Goal: Task Accomplishment & Management: Complete application form

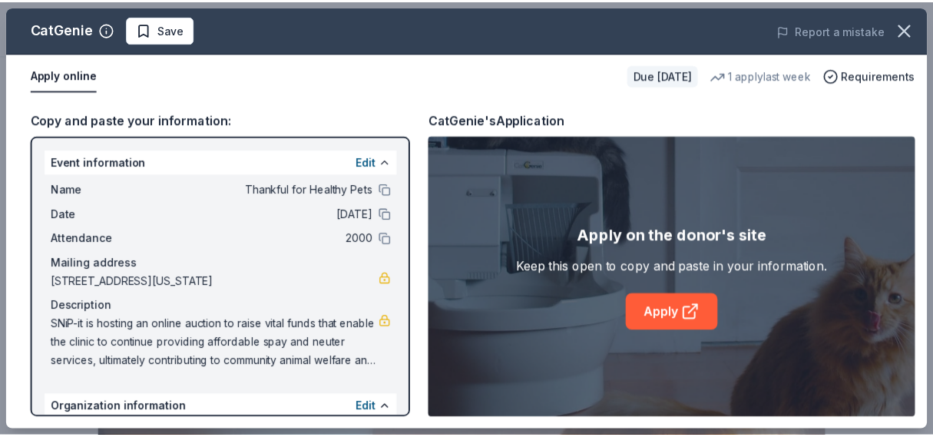
scroll to position [537, 0]
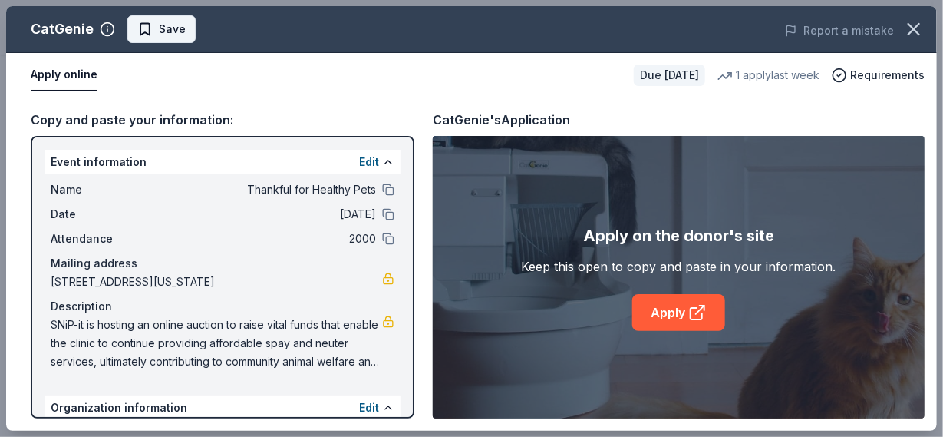
click at [160, 32] on span "Save" at bounding box center [172, 29] width 27 height 18
click at [920, 24] on icon "button" at bounding box center [913, 28] width 21 height 21
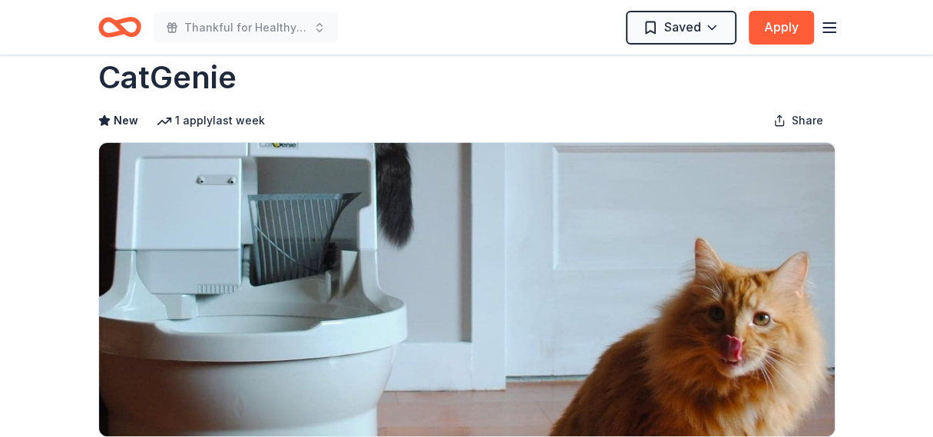
scroll to position [0, 0]
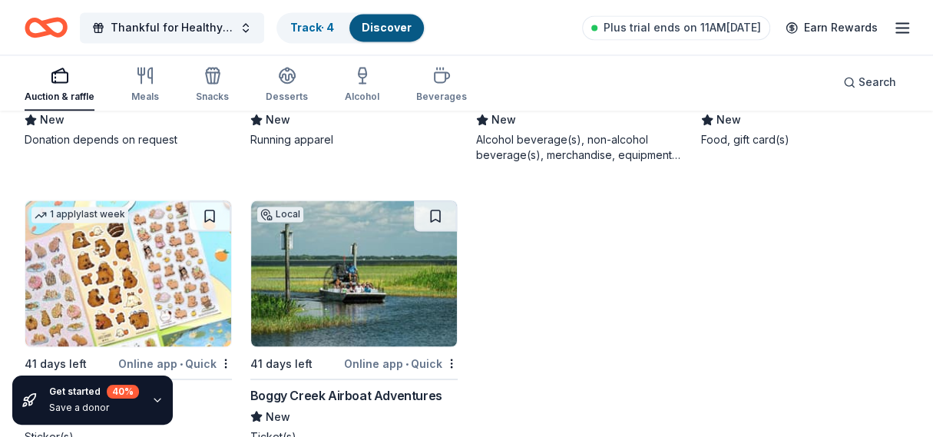
scroll to position [8082, 0]
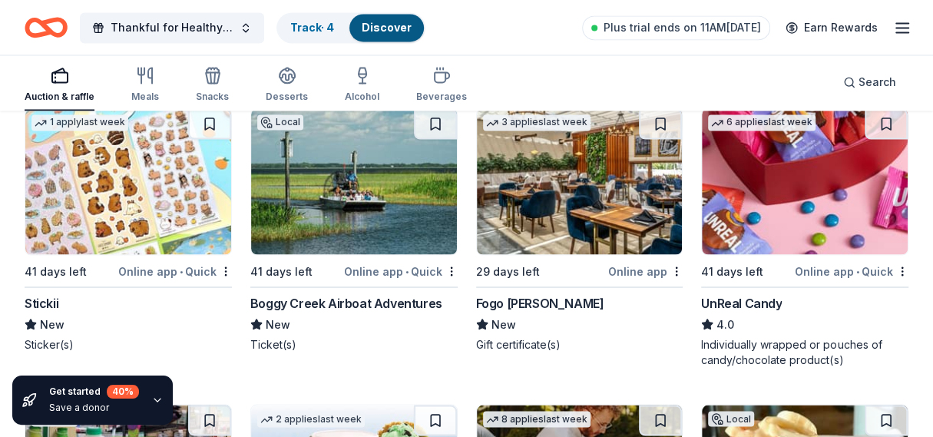
click at [589, 261] on div "29 days left" at bounding box center [541, 270] width 130 height 19
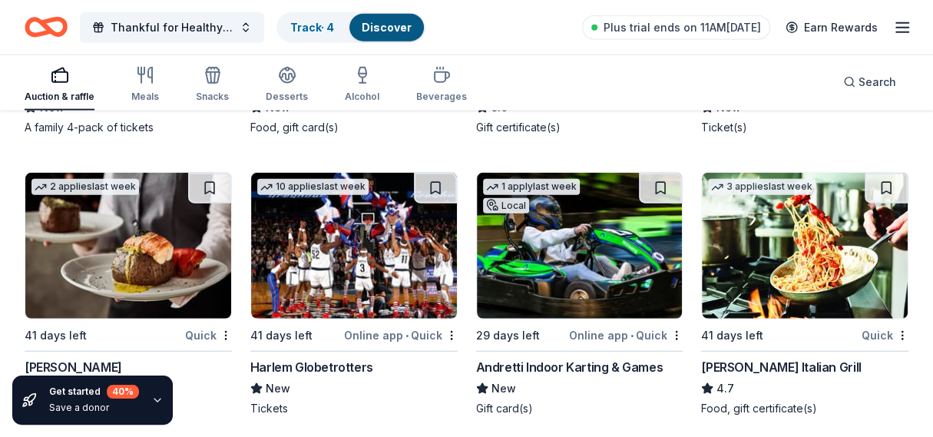
scroll to position [12150, 0]
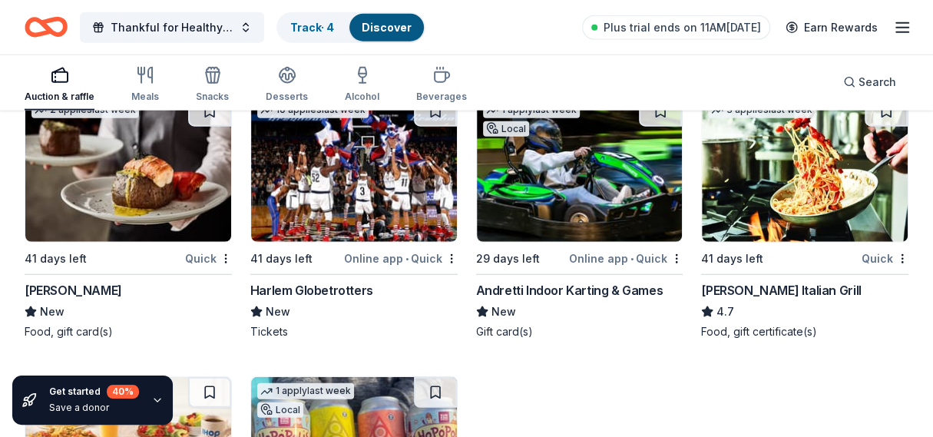
click at [547, 255] on div "29 days left" at bounding box center [521, 258] width 91 height 19
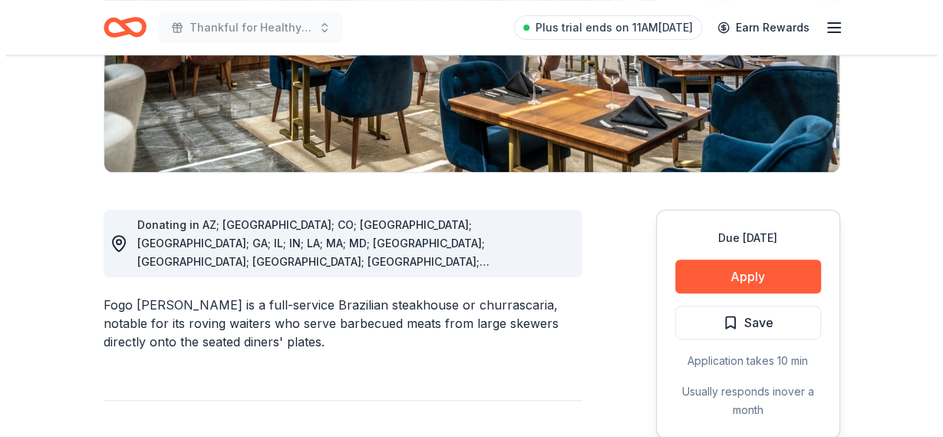
scroll to position [307, 0]
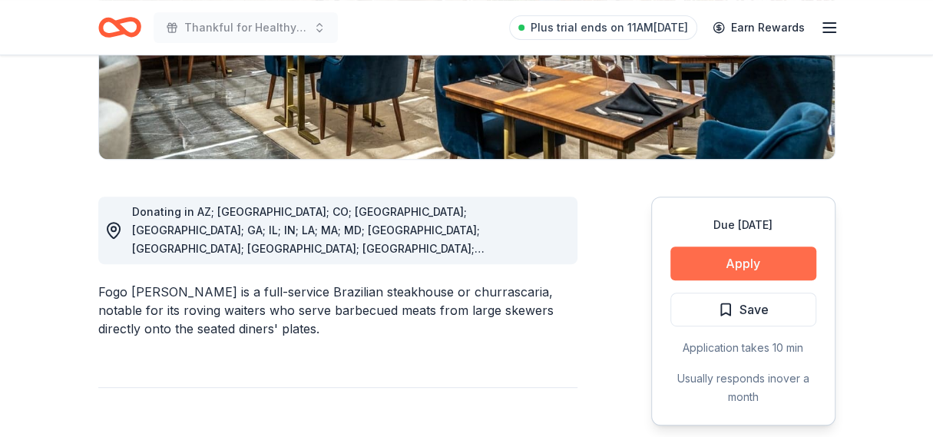
click at [741, 263] on button "Apply" at bounding box center [743, 263] width 146 height 34
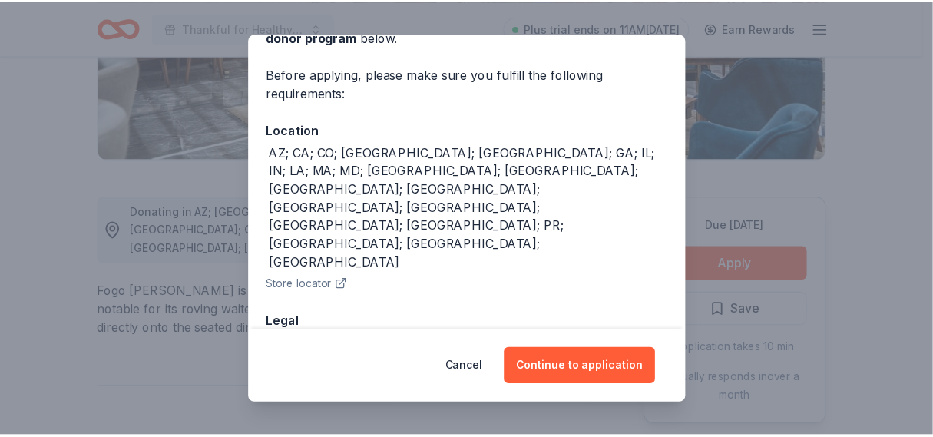
scroll to position [111, 0]
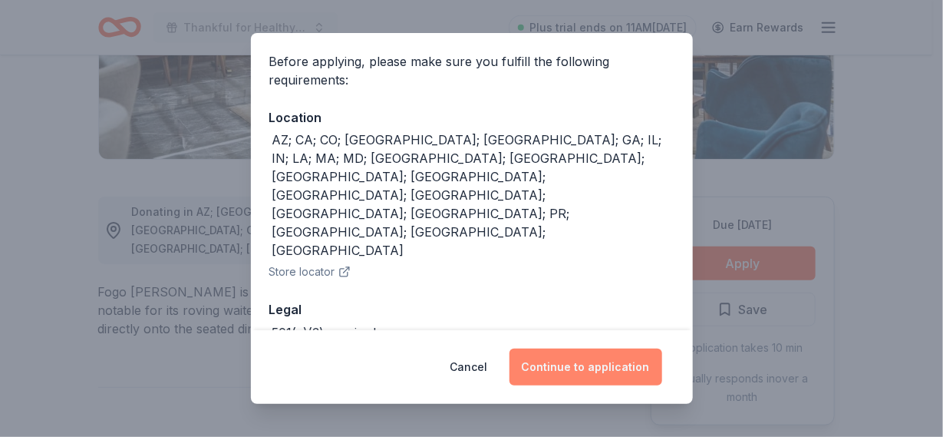
click at [588, 364] on button "Continue to application" at bounding box center [586, 366] width 153 height 37
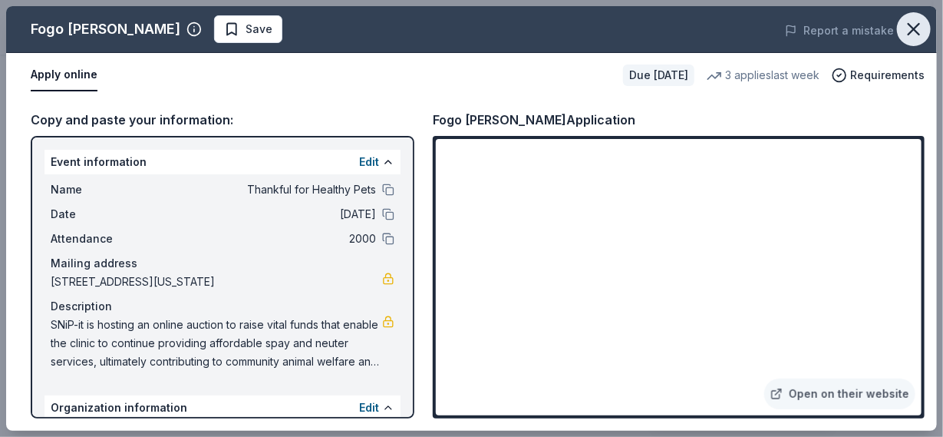
click at [920, 27] on icon "button" at bounding box center [913, 28] width 21 height 21
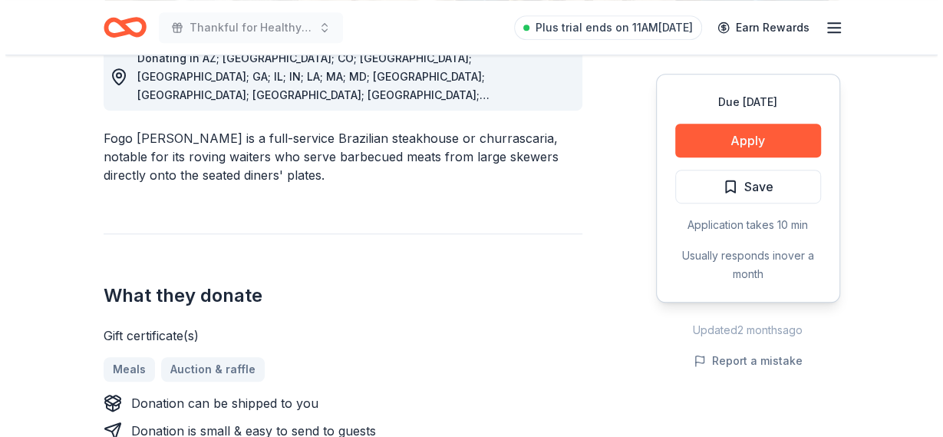
scroll to position [537, 0]
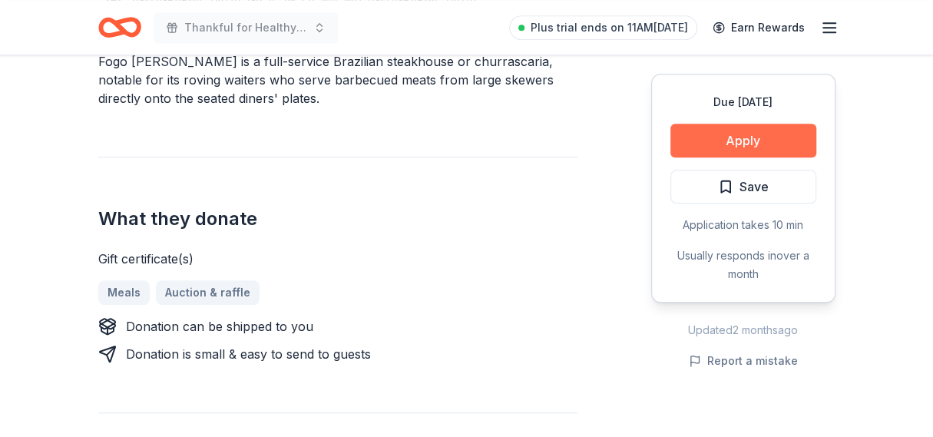
click at [727, 137] on button "Apply" at bounding box center [743, 141] width 146 height 34
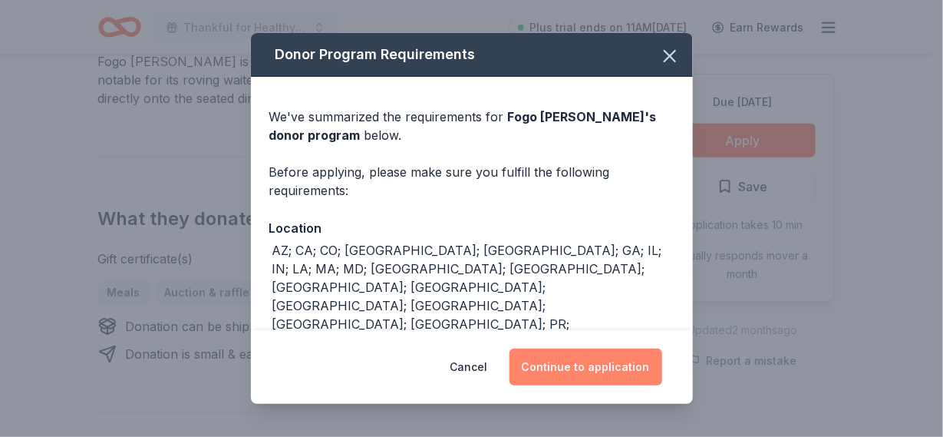
click at [580, 371] on button "Continue to application" at bounding box center [586, 366] width 153 height 37
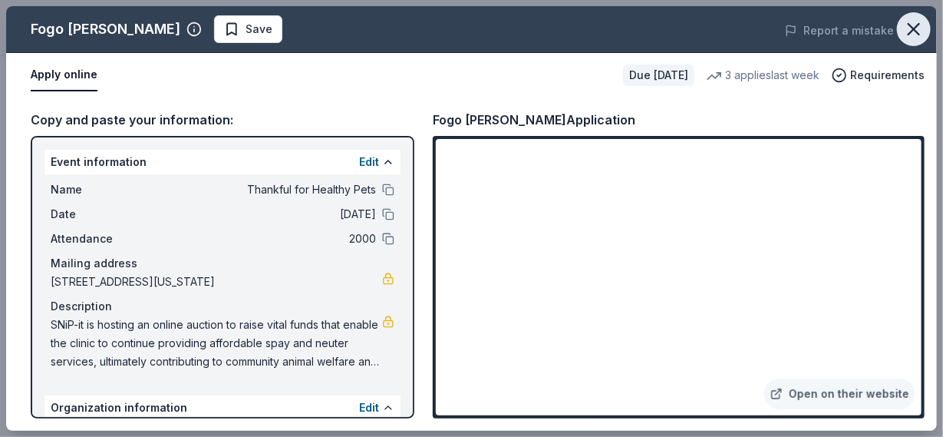
click at [926, 23] on button "button" at bounding box center [914, 29] width 34 height 34
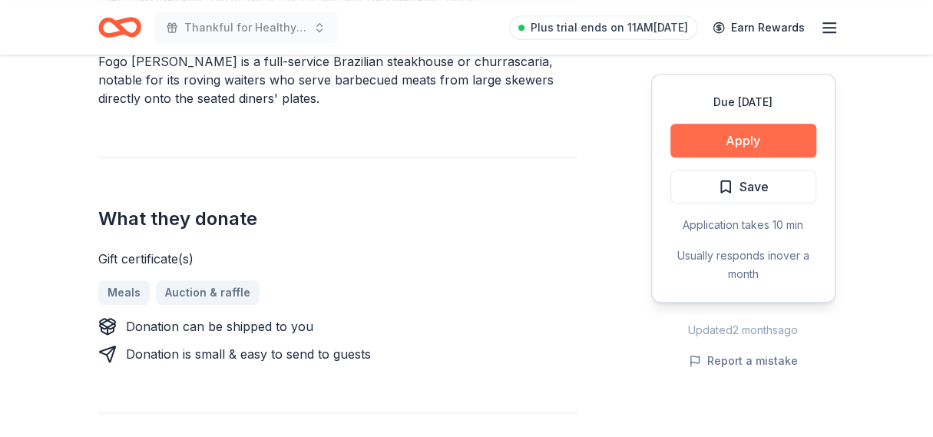
click at [713, 143] on button "Apply" at bounding box center [743, 141] width 146 height 34
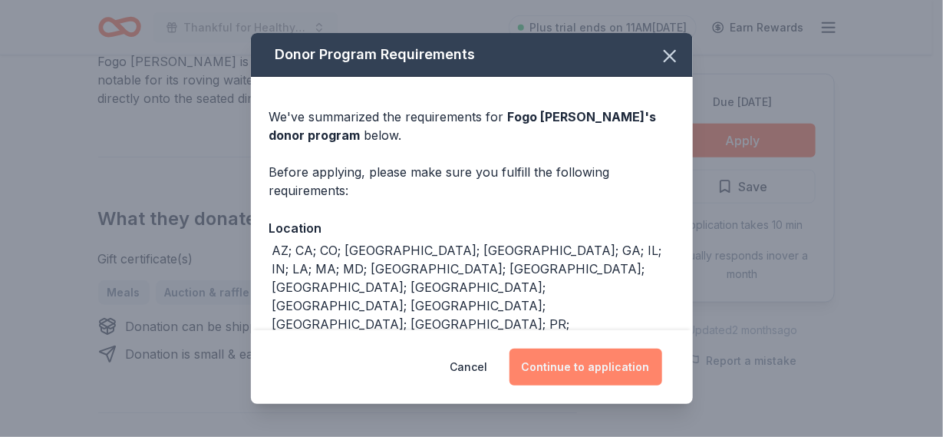
click at [606, 369] on button "Continue to application" at bounding box center [586, 366] width 153 height 37
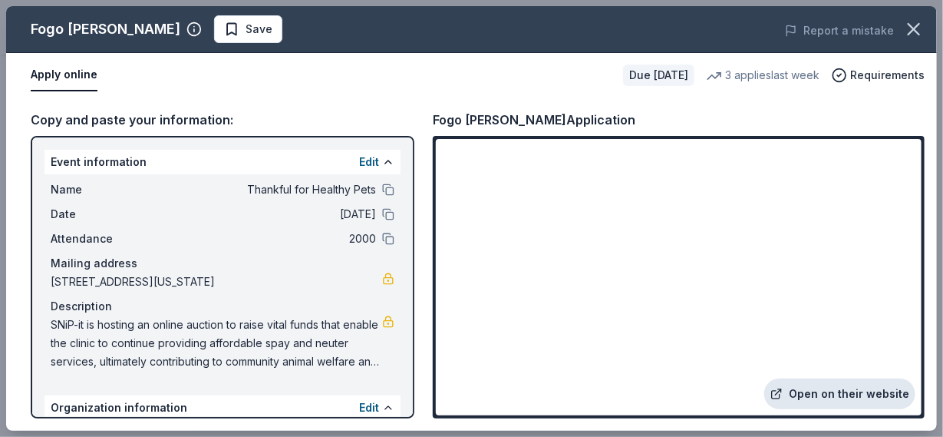
click at [806, 392] on link "Open on their website" at bounding box center [839, 393] width 151 height 31
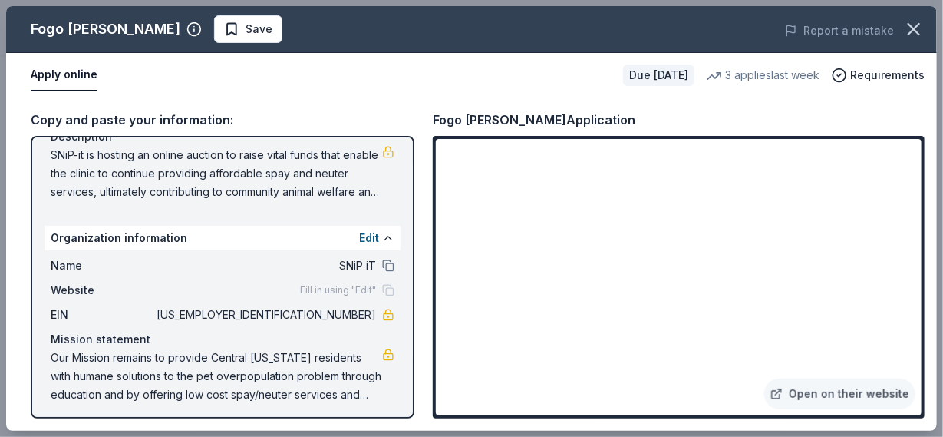
scroll to position [174, 0]
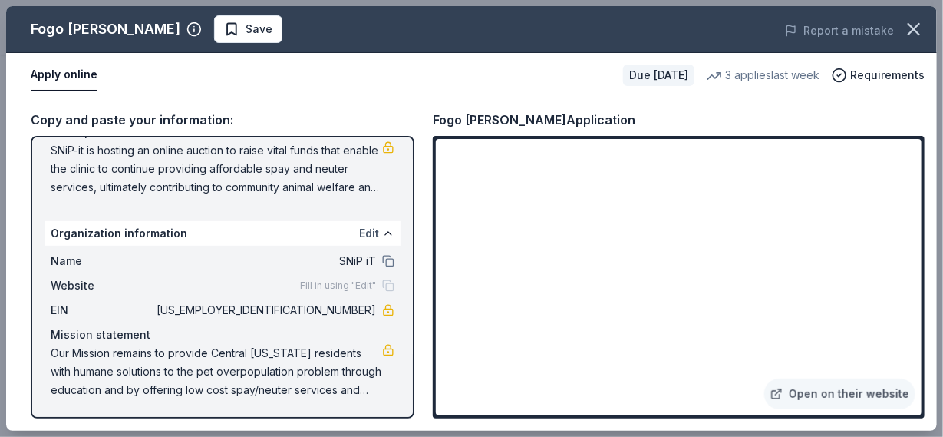
click at [362, 232] on button "Edit" at bounding box center [369, 233] width 20 height 18
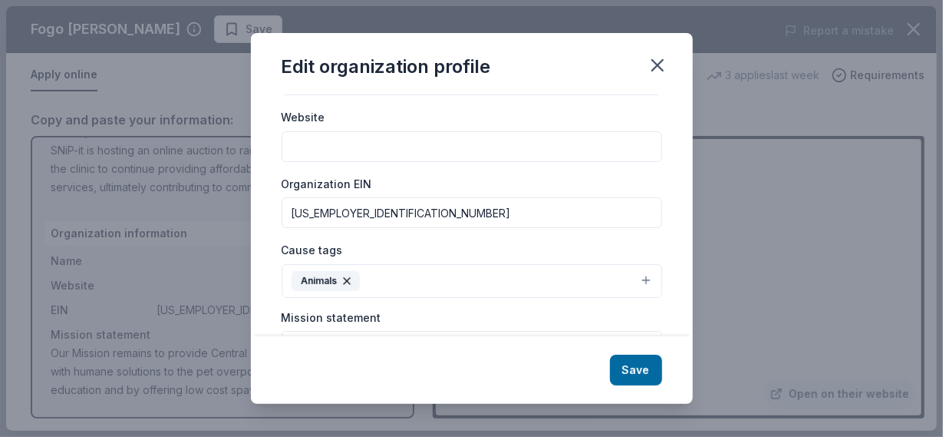
scroll to position [154, 0]
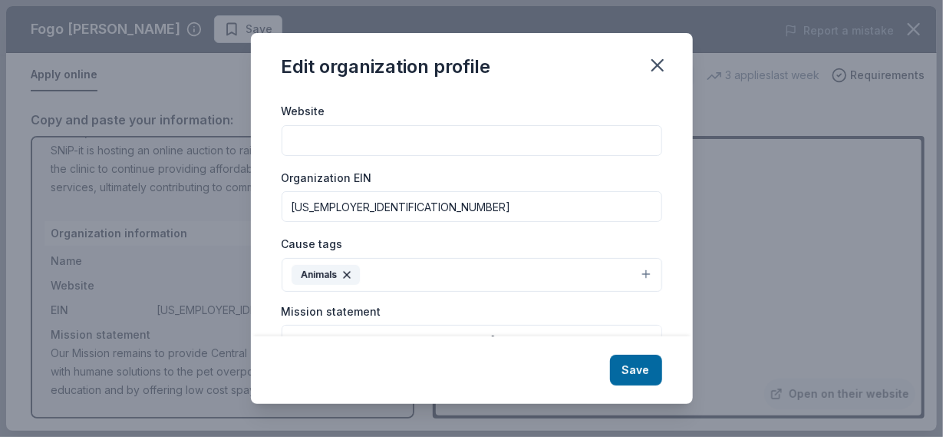
drag, startPoint x: 358, startPoint y: 213, endPoint x: 286, endPoint y: 213, distance: 72.9
click at [286, 213] on input "[US_EMPLOYER_IDENTIFICATION_NUMBER]" at bounding box center [472, 206] width 381 height 31
click at [663, 72] on icon "button" at bounding box center [657, 64] width 21 height 21
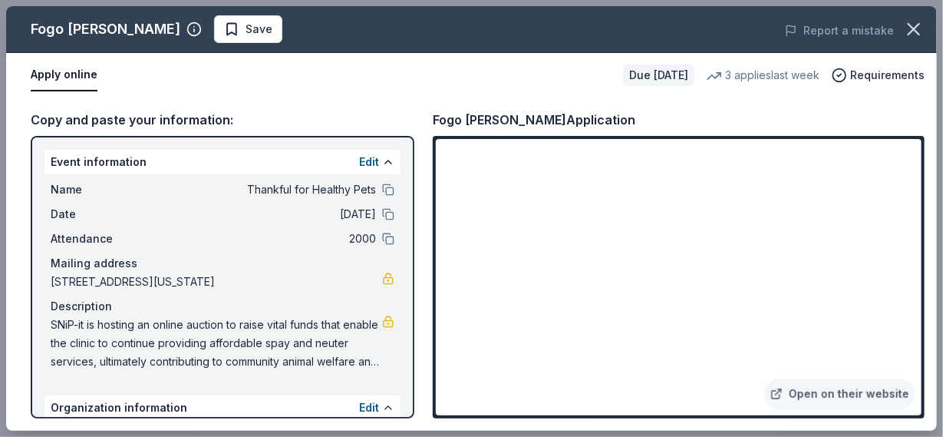
scroll to position [0, 0]
click at [359, 165] on button "Edit" at bounding box center [369, 162] width 20 height 18
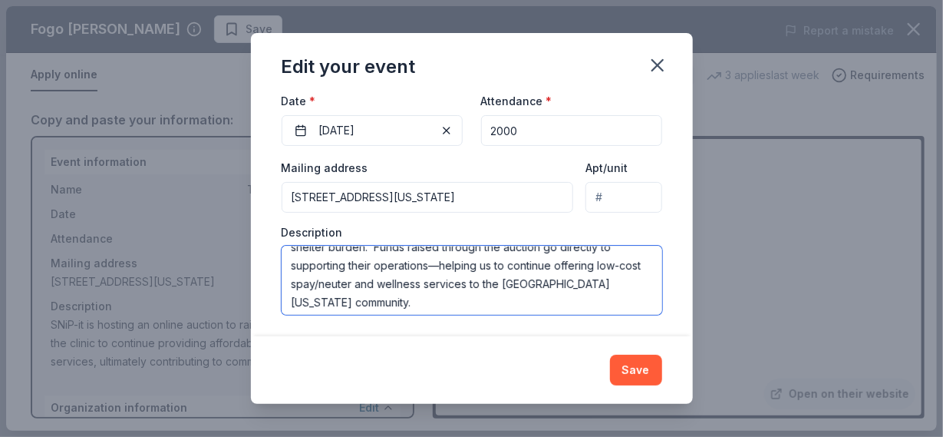
scroll to position [74, 0]
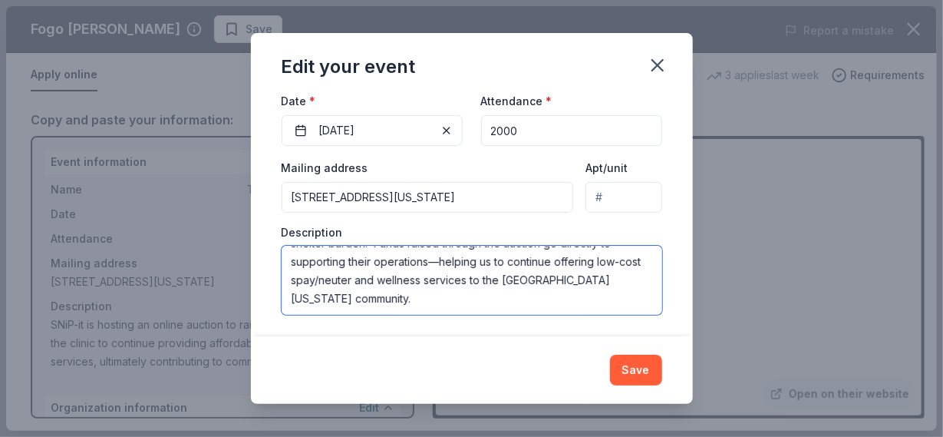
drag, startPoint x: 290, startPoint y: 257, endPoint x: 447, endPoint y: 306, distance: 164.8
click at [447, 306] on textarea "SNiP-it is hosting an online auction to raise vital funds that enable the clini…" at bounding box center [472, 280] width 381 height 69
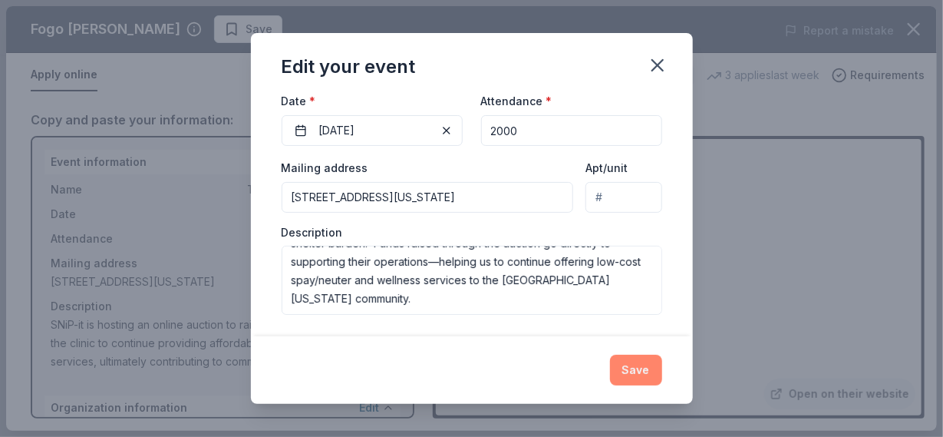
click at [636, 373] on button "Save" at bounding box center [636, 370] width 52 height 31
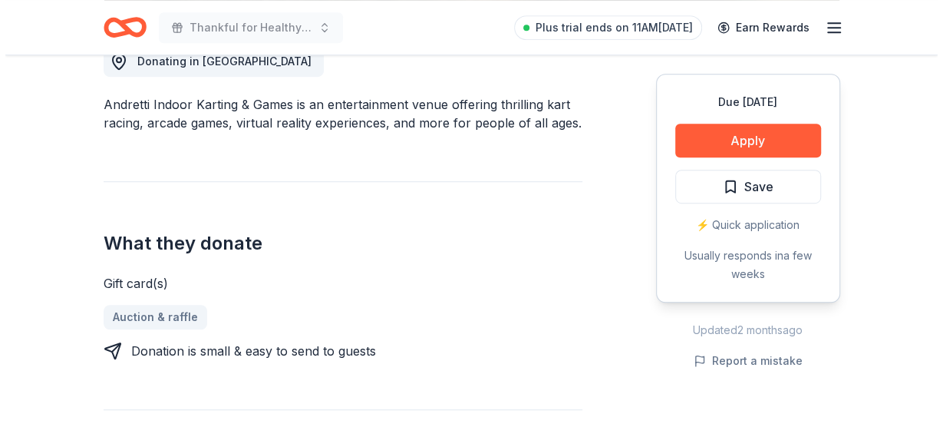
scroll to position [461, 0]
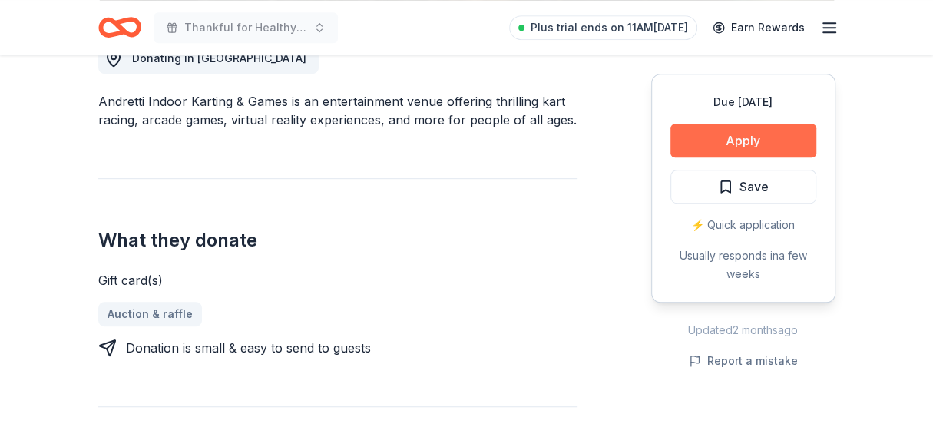
click at [725, 137] on button "Apply" at bounding box center [743, 141] width 146 height 34
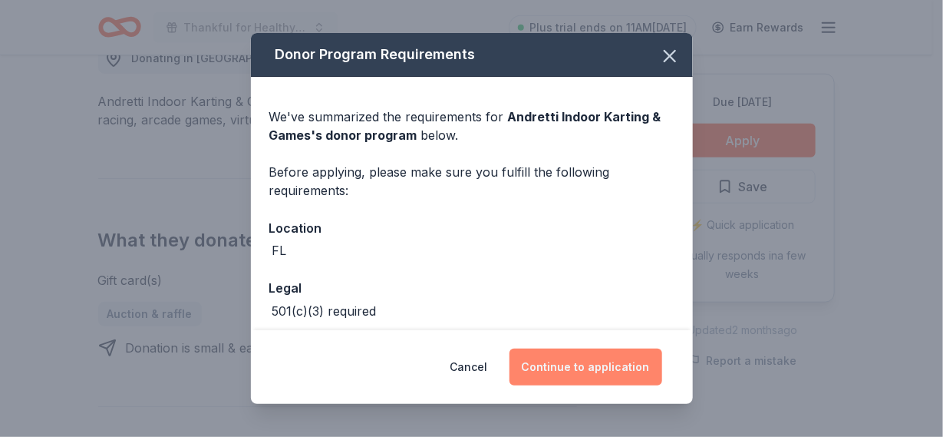
click at [586, 368] on button "Continue to application" at bounding box center [586, 366] width 153 height 37
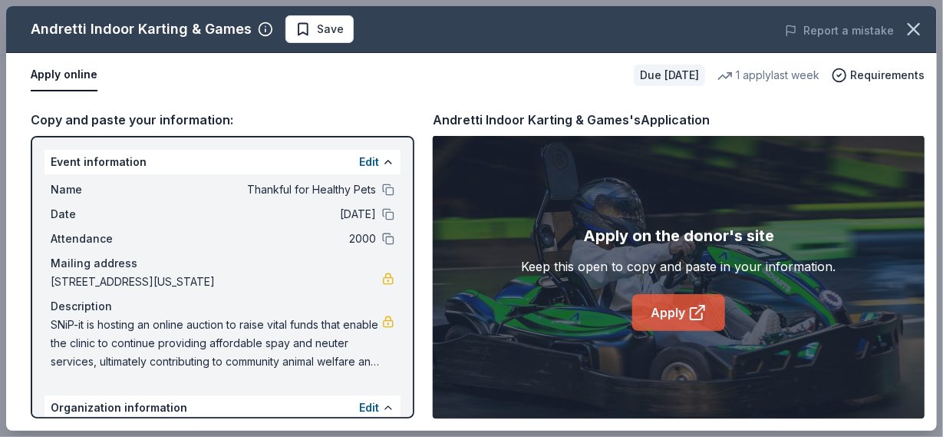
click at [648, 310] on link "Apply" at bounding box center [678, 312] width 93 height 37
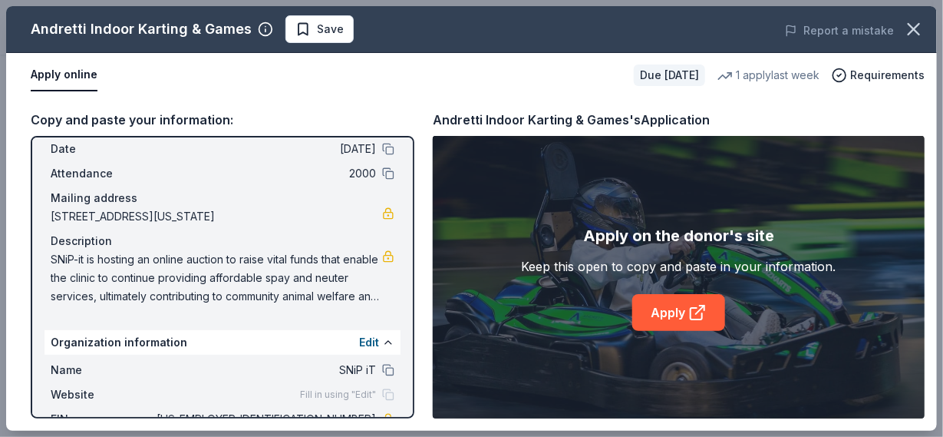
scroll to position [174, 0]
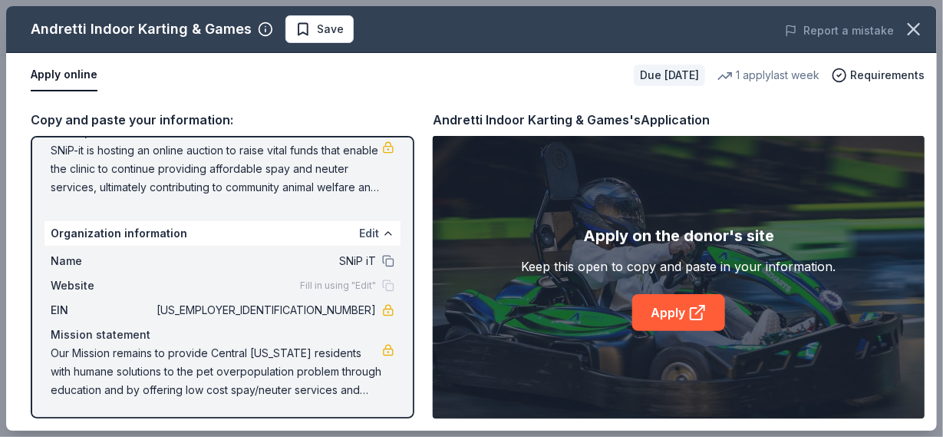
click at [364, 233] on button "Edit" at bounding box center [369, 233] width 20 height 18
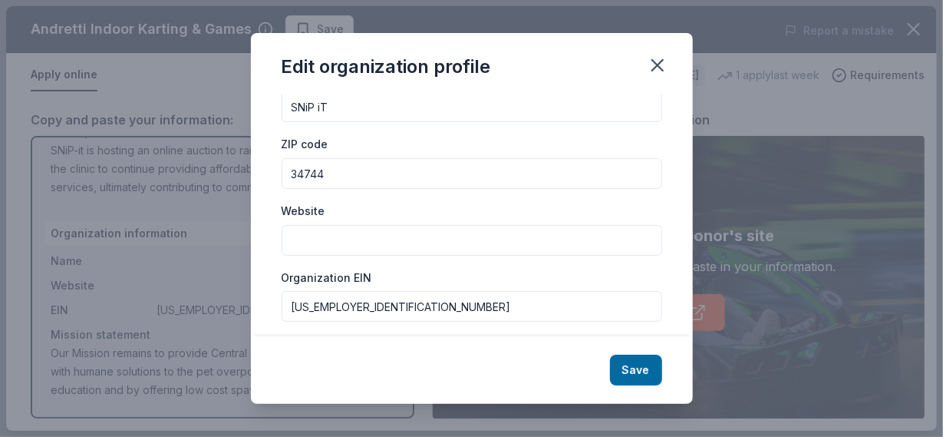
scroll to position [154, 0]
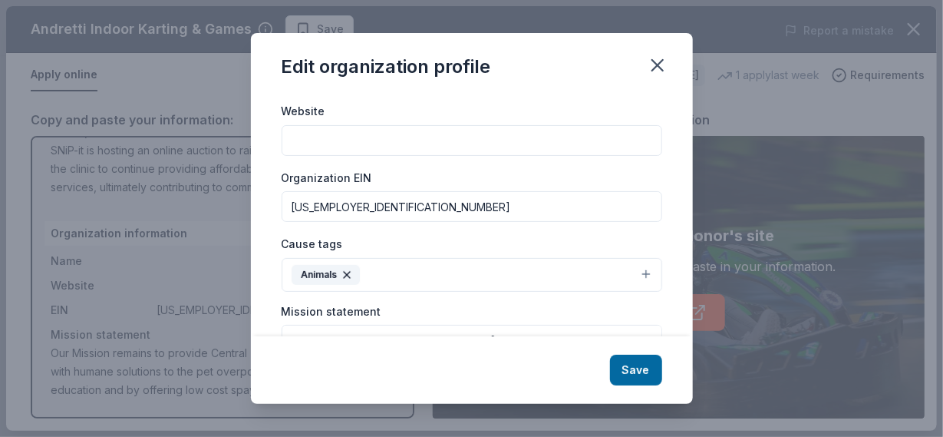
drag, startPoint x: 363, startPoint y: 202, endPoint x: 229, endPoint y: 200, distance: 133.6
click at [229, 200] on div "Edit organization profile Changes made here will be reflected on your Account. …" at bounding box center [471, 218] width 943 height 437
click at [655, 68] on icon "button" at bounding box center [657, 65] width 11 height 11
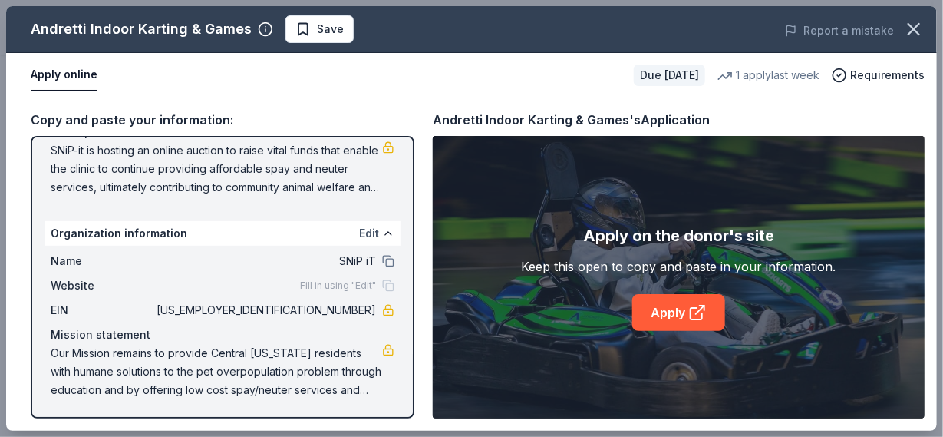
click at [359, 230] on button "Edit" at bounding box center [369, 233] width 20 height 18
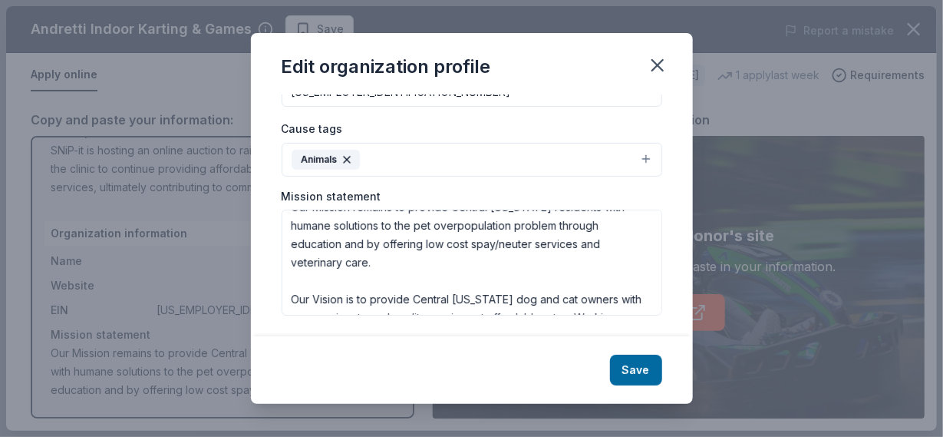
scroll to position [0, 0]
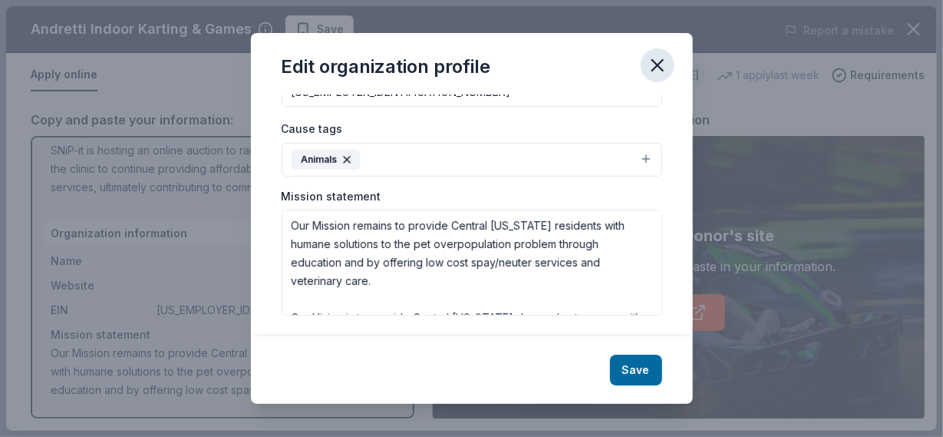
click at [655, 61] on icon "button" at bounding box center [657, 65] width 11 height 11
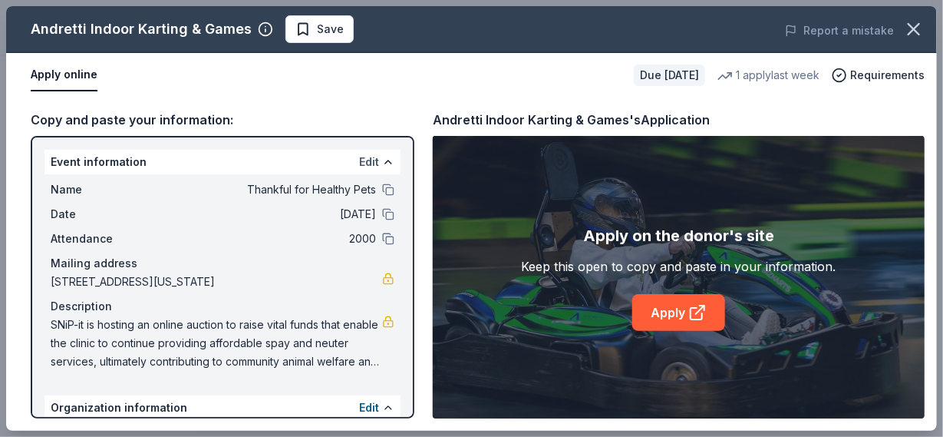
click at [359, 160] on button "Edit" at bounding box center [369, 162] width 20 height 18
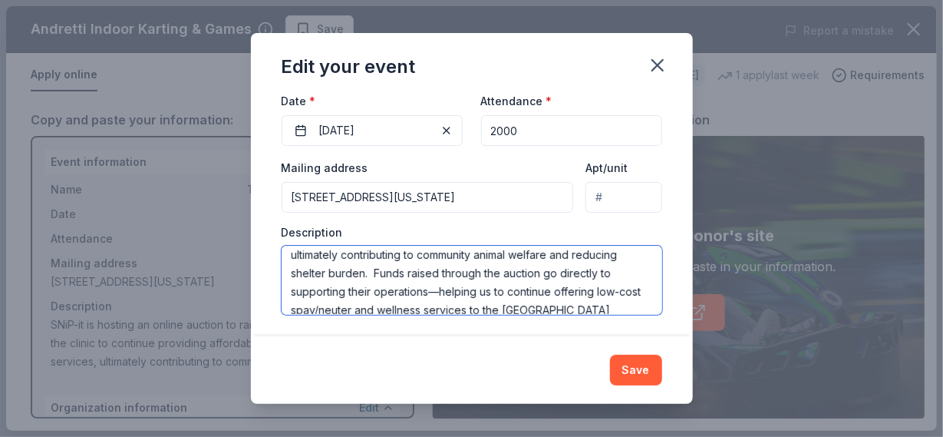
scroll to position [74, 0]
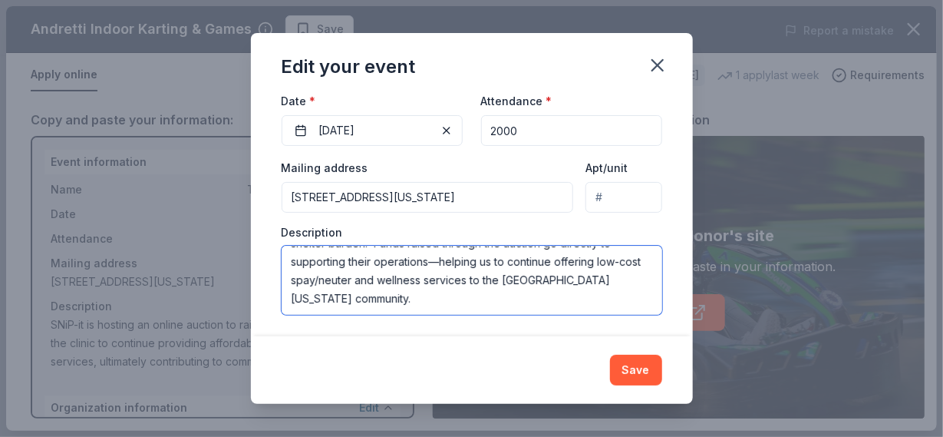
drag, startPoint x: 471, startPoint y: 258, endPoint x: 500, endPoint y: 311, distance: 60.8
click at [500, 311] on textarea "SNiP-it is hosting an online auction to raise vital funds that enable the clini…" at bounding box center [472, 280] width 381 height 69
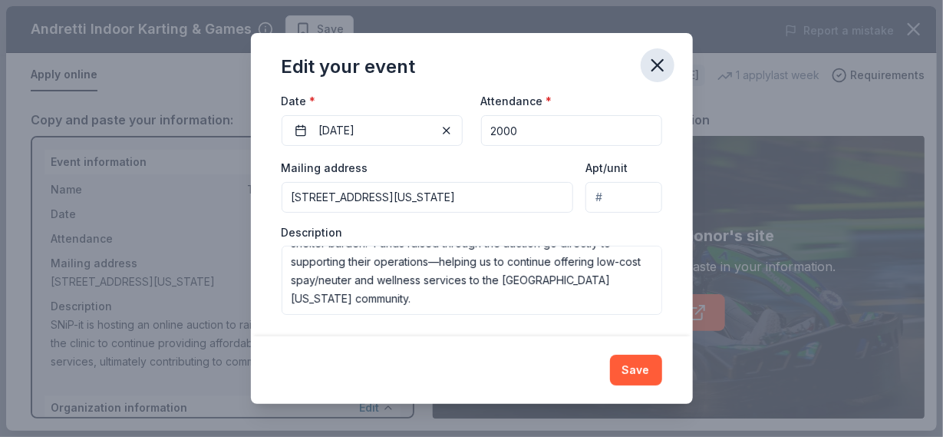
click at [659, 73] on icon "button" at bounding box center [657, 64] width 21 height 21
